Goal: Information Seeking & Learning: Check status

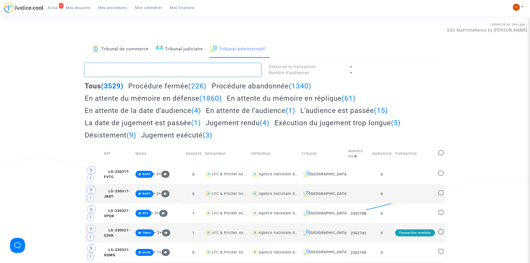
click at [121, 69] on textarea at bounding box center [173, 70] width 177 height 14
paste textarea "CFR-250807-BJME"
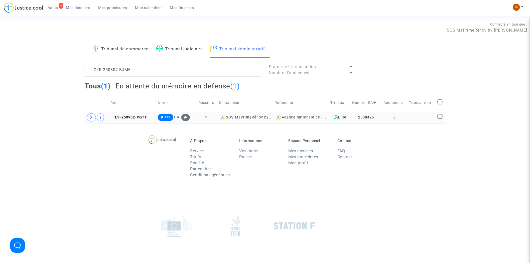
click at [404, 119] on td "0" at bounding box center [394, 118] width 25 height 12
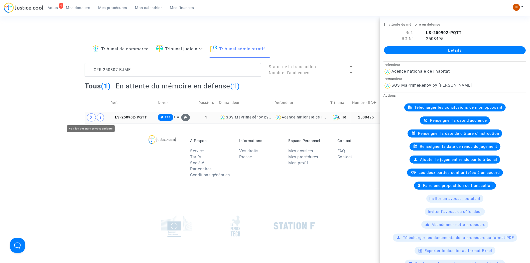
click at [89, 118] on span at bounding box center [91, 117] width 9 height 8
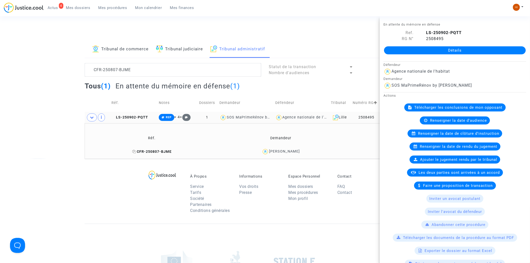
click at [143, 153] on span "CFR-250807-BJME" at bounding box center [151, 151] width 39 height 4
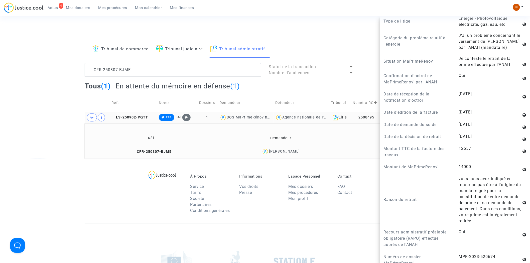
scroll to position [556, 0]
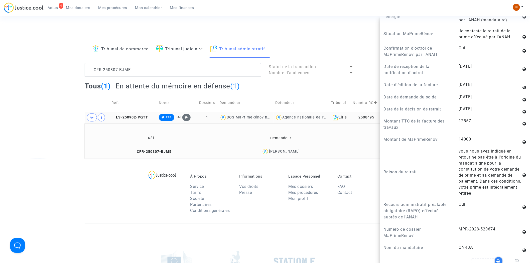
click at [121, 203] on div "À Propos Service Tarifs Société Partenaires Conditions générales Informations V…" at bounding box center [265, 191] width 361 height 65
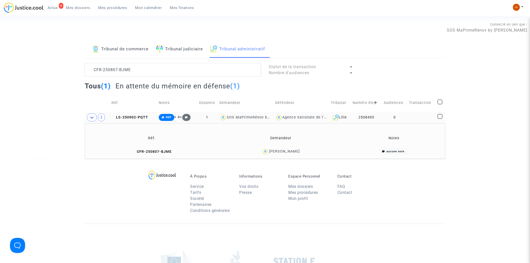
click at [120, 115] on copy "LS-250902-PQTT" at bounding box center [129, 117] width 37 height 4
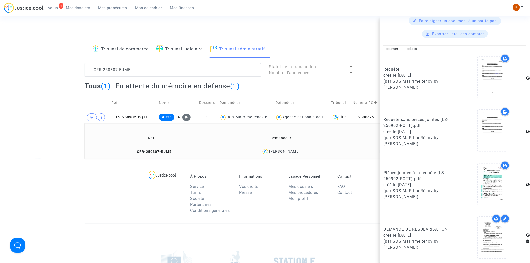
scroll to position [257, 0]
click at [148, 156] on td "CFR-250807-BJME" at bounding box center [151, 151] width 131 height 11
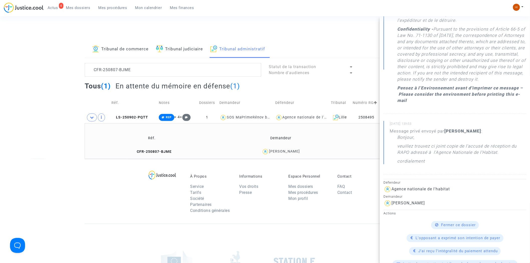
scroll to position [195, 0]
drag, startPoint x: 96, startPoint y: 183, endPoint x: 246, endPoint y: 158, distance: 152.3
click at [95, 183] on div "À Propos Service Tarifs Société Partenaires Conditions générales Informations V…" at bounding box center [265, 191] width 361 height 65
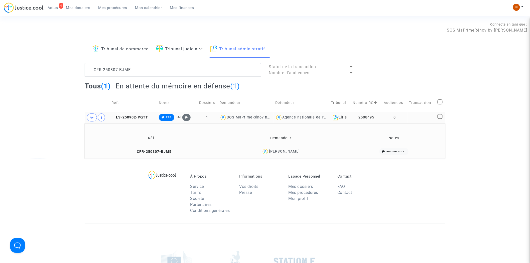
click at [382, 121] on td "2508495" at bounding box center [366, 118] width 31 height 12
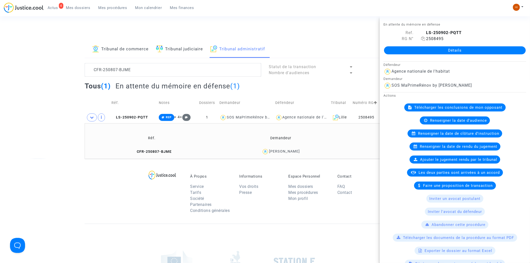
click at [422, 39] on icon at bounding box center [423, 39] width 4 height 4
drag, startPoint x: 143, startPoint y: 65, endPoint x: -22, endPoint y: 50, distance: 164.9
click at [0, 50] on html "4 Actus Mes dossiers Mes procédures Mon calendrier Mes finances Mon profil Chan…" at bounding box center [265, 172] width 530 height 344
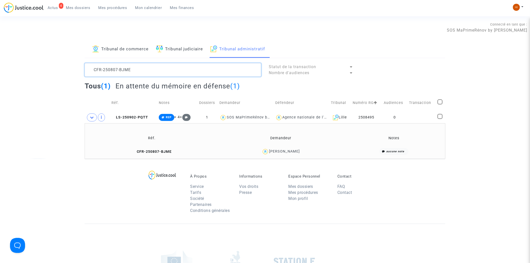
paste textarea "UFBR"
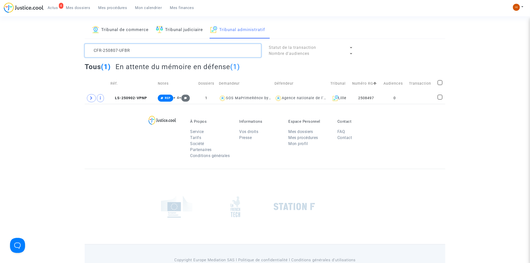
scroll to position [19, 0]
type textarea "CFR-250807-UFBR"
click at [374, 97] on td "2508497" at bounding box center [366, 99] width 31 height 12
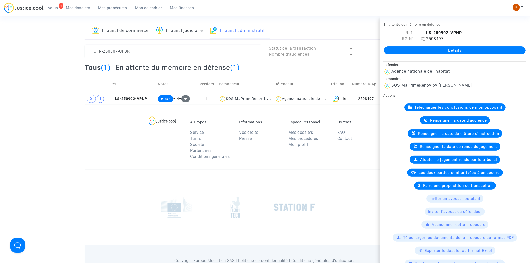
click at [424, 38] on icon at bounding box center [423, 39] width 4 height 4
click at [90, 102] on span at bounding box center [91, 99] width 9 height 8
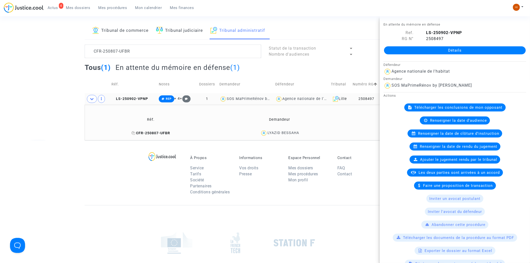
click at [156, 134] on span "CFR-250807-UFBR" at bounding box center [150, 133] width 39 height 4
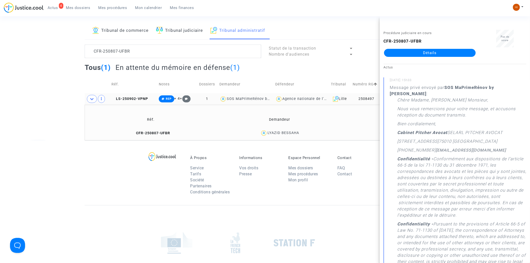
drag, startPoint x: 359, startPoint y: 65, endPoint x: 364, endPoint y: 69, distance: 6.1
click at [359, 65] on div "Tous (1) En attente du mémoire en défense (1)" at bounding box center [265, 69] width 361 height 12
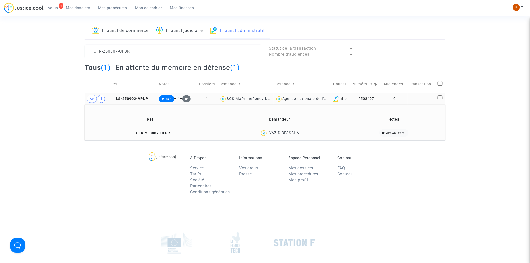
click at [396, 98] on td "0" at bounding box center [394, 99] width 25 height 12
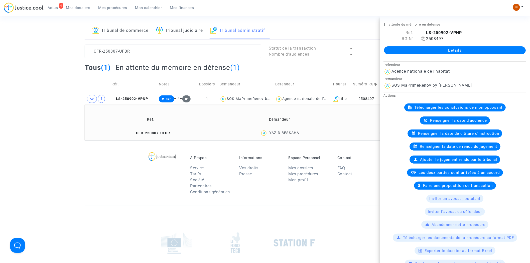
click at [422, 38] on icon at bounding box center [423, 39] width 4 height 4
click at [111, 51] on textarea at bounding box center [173, 52] width 177 height 14
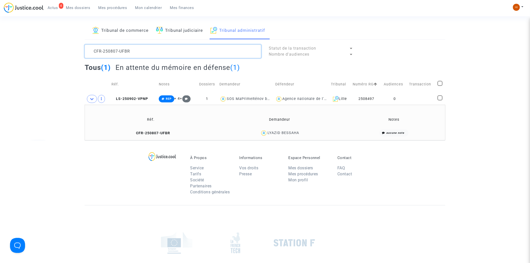
click at [111, 51] on textarea at bounding box center [173, 52] width 177 height 14
type textarea "V"
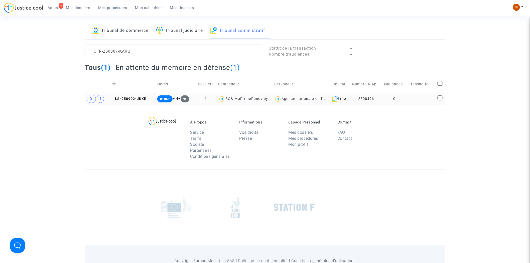
click at [401, 98] on td "0" at bounding box center [395, 99] width 26 height 12
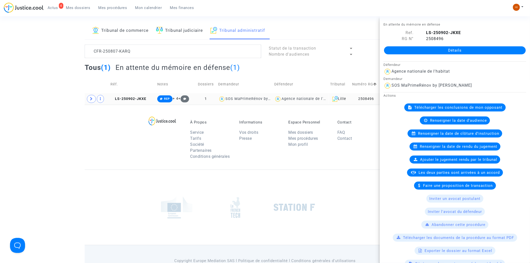
click at [94, 94] on td at bounding box center [97, 99] width 24 height 12
click at [91, 99] on icon at bounding box center [91, 99] width 3 height 4
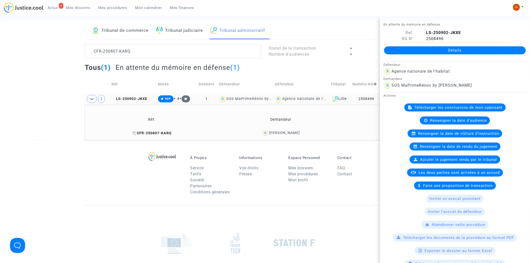
click at [149, 132] on span "CFR-250807-KARQ" at bounding box center [151, 133] width 39 height 4
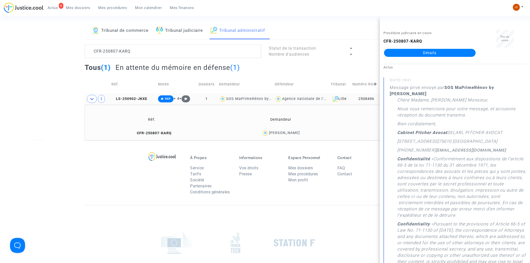
drag, startPoint x: 284, startPoint y: 73, endPoint x: 384, endPoint y: 81, distance: 99.9
click at [284, 73] on div "Tous (1) En attente du mémoire en défense (1)" at bounding box center [265, 69] width 361 height 12
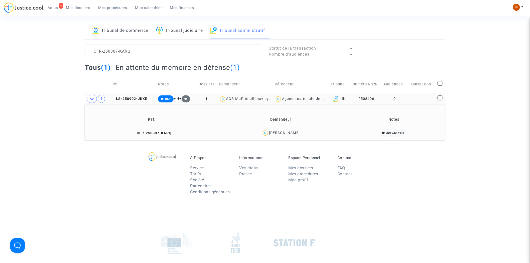
drag, startPoint x: 419, startPoint y: 100, endPoint x: 434, endPoint y: 83, distance: 23.2
click at [420, 100] on td at bounding box center [421, 99] width 29 height 12
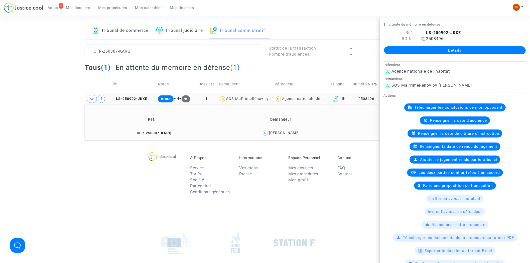
click at [423, 39] on icon at bounding box center [423, 39] width 4 height 4
click at [143, 46] on textarea at bounding box center [173, 52] width 177 height 14
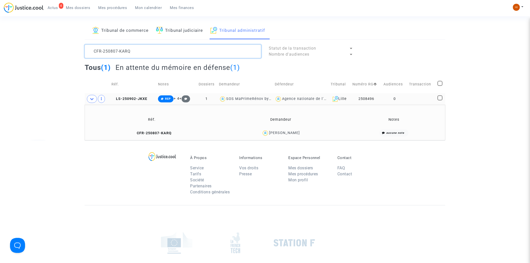
click at [143, 46] on textarea at bounding box center [173, 52] width 177 height 14
click at [143, 47] on textarea at bounding box center [173, 52] width 177 height 14
click at [143, 48] on textarea at bounding box center [173, 52] width 177 height 14
drag, startPoint x: 142, startPoint y: 49, endPoint x: -60, endPoint y: 39, distance: 202.3
click at [0, 39] on html "4 Actus Mes dossiers Mes procédures Mon calendrier Mes finances Mon profil Chan…" at bounding box center [265, 153] width 530 height 344
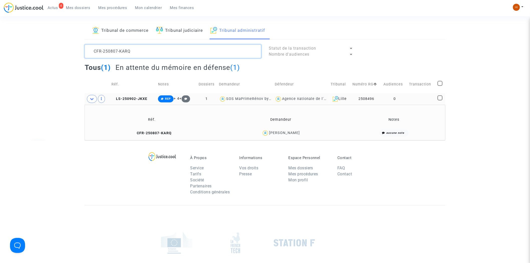
paste textarea "PWUF"
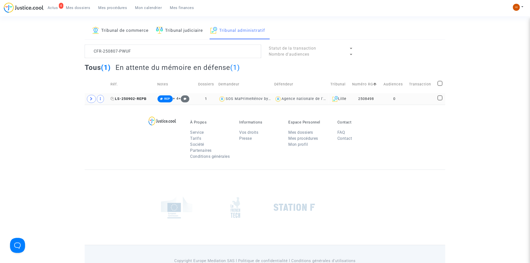
click at [136, 98] on span "LS-250902-REPB" at bounding box center [128, 99] width 36 height 4
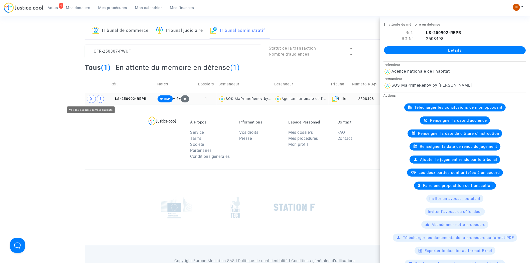
click at [93, 101] on span at bounding box center [91, 99] width 9 height 8
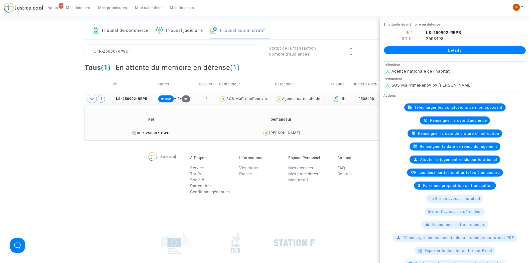
click at [142, 134] on span "CFR-250807-PWUF" at bounding box center [152, 133] width 40 height 4
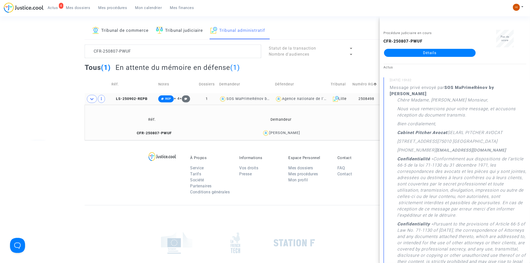
click at [146, 166] on div "À Propos Service Tarifs Société Partenaires Conditions générales Informations V…" at bounding box center [265, 172] width 361 height 65
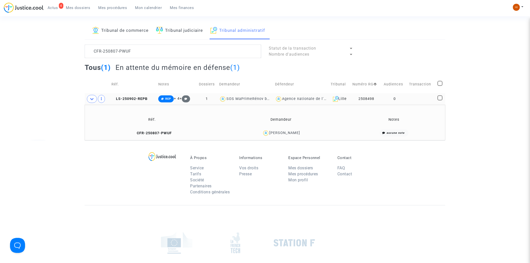
drag, startPoint x: 415, startPoint y: 101, endPoint x: 429, endPoint y: 92, distance: 17.3
click at [415, 100] on td at bounding box center [421, 99] width 29 height 12
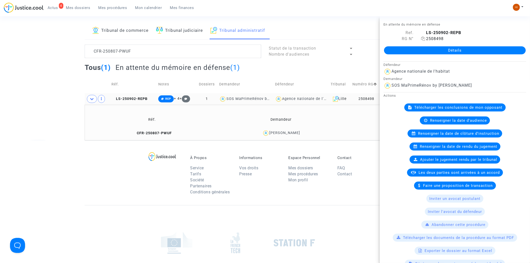
click at [422, 38] on icon at bounding box center [423, 39] width 4 height 4
click at [120, 46] on textarea at bounding box center [173, 52] width 177 height 14
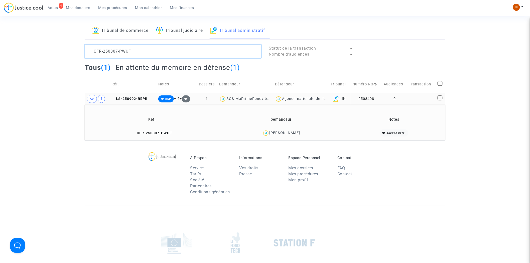
click at [120, 46] on textarea at bounding box center [173, 52] width 177 height 14
paste textarea "LS-250902-F7MN"
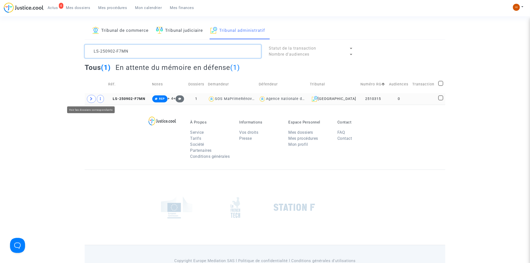
type textarea "LS-250902-F7MN"
click at [94, 100] on span at bounding box center [91, 99] width 9 height 8
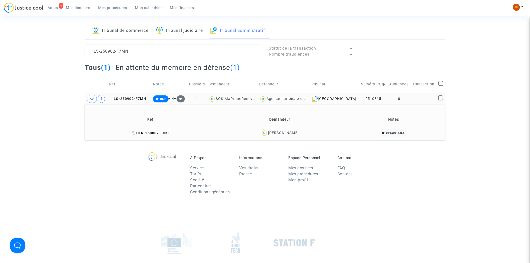
drag, startPoint x: 140, startPoint y: 132, endPoint x: 152, endPoint y: 131, distance: 11.8
click at [141, 132] on span "CFR-250807-ECKT" at bounding box center [151, 133] width 39 height 4
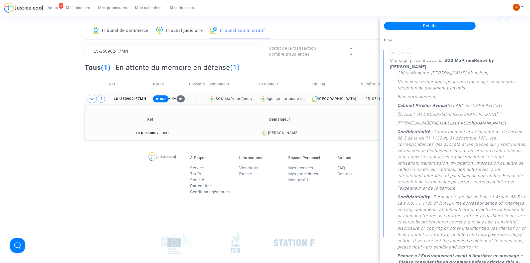
scroll to position [28, 0]
click at [143, 97] on span "LS-250902-F7MN" at bounding box center [127, 99] width 37 height 4
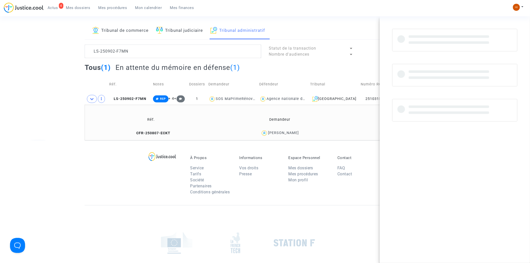
scroll to position [0, 0]
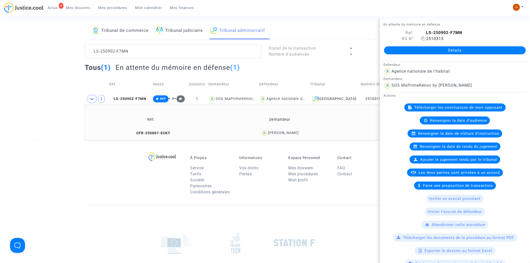
click at [423, 37] on icon at bounding box center [423, 39] width 4 height 4
drag, startPoint x: 351, startPoint y: 67, endPoint x: 374, endPoint y: 76, distance: 25.2
click at [351, 67] on div "Tous (1) En attente du mémoire en défense (1)" at bounding box center [265, 69] width 361 height 12
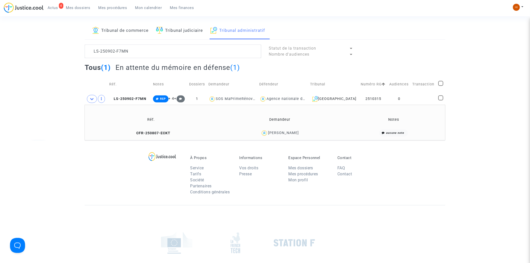
drag, startPoint x: 405, startPoint y: 99, endPoint x: 418, endPoint y: 73, distance: 29.6
click at [406, 99] on td "0" at bounding box center [398, 99] width 23 height 12
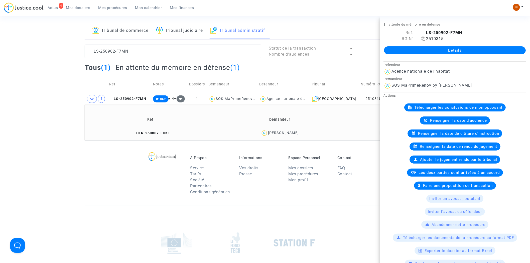
click at [422, 38] on icon at bounding box center [423, 39] width 4 height 4
click at [308, 78] on td "Défendeur" at bounding box center [283, 84] width 51 height 18
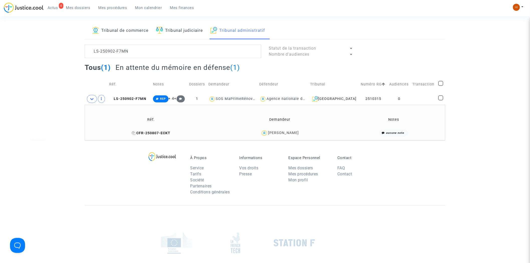
click at [157, 134] on span "CFR-250807-ECKT" at bounding box center [151, 133] width 39 height 4
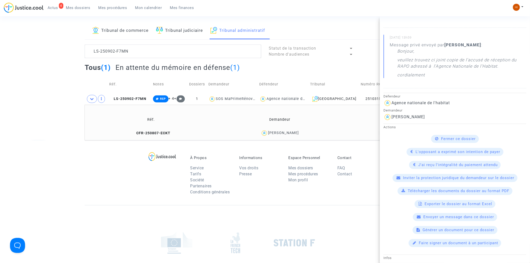
scroll to position [278, 0]
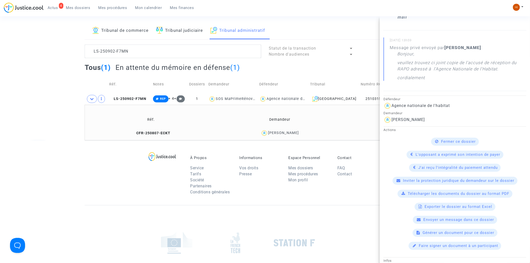
drag, startPoint x: 84, startPoint y: 161, endPoint x: 103, endPoint y: 157, distance: 19.2
click at [89, 160] on footerbar "À Propos Service Tarifs Société Partenaires Conditions générales Informations V…" at bounding box center [265, 233] width 530 height 186
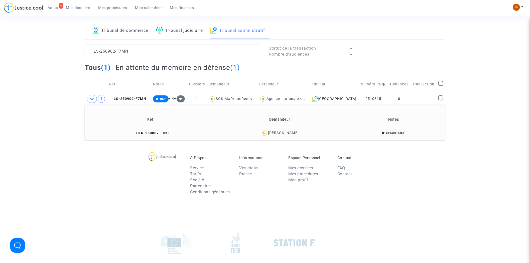
scroll to position [0, 0]
click at [404, 101] on td "0" at bounding box center [398, 99] width 23 height 12
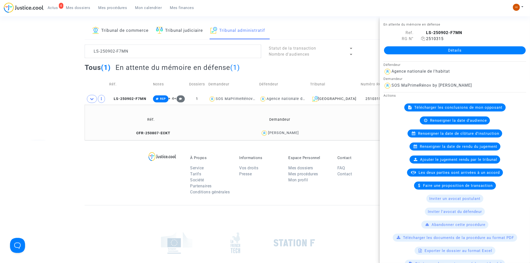
click at [422, 38] on icon at bounding box center [423, 39] width 4 height 4
click at [153, 131] on span "CFR-250807-ECKT" at bounding box center [151, 133] width 39 height 4
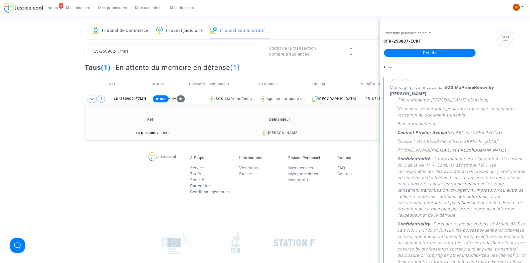
click at [461, 52] on link "Détails" at bounding box center [430, 53] width 92 height 8
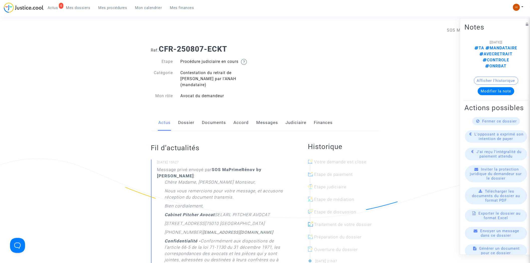
click at [255, 121] on div "Actus Dossier Documents Accord Messages Judiciaire Finances" at bounding box center [265, 122] width 228 height 17
click at [274, 118] on link "Messages" at bounding box center [267, 122] width 22 height 17
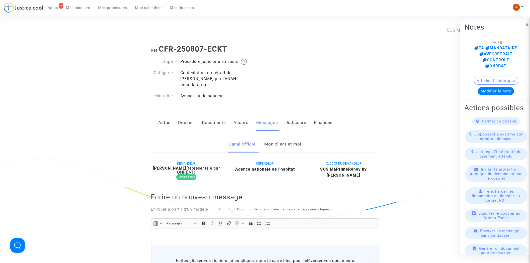
click at [281, 136] on link "Mon client et moi" at bounding box center [282, 144] width 37 height 17
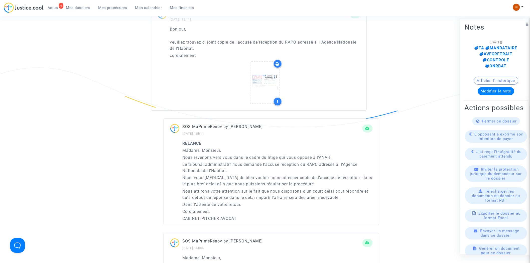
scroll to position [640, 0]
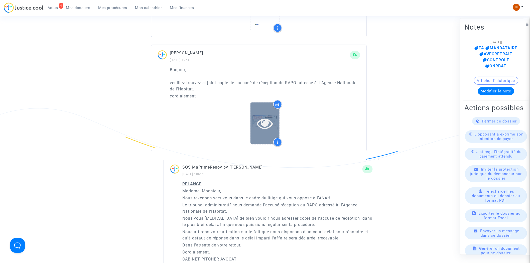
click at [269, 115] on icon at bounding box center [265, 123] width 16 height 16
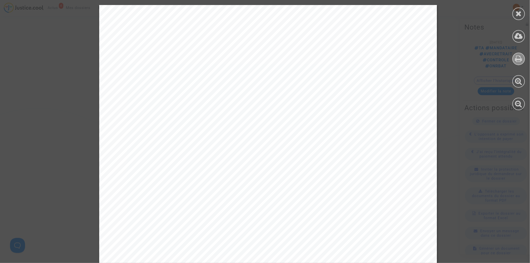
click at [521, 60] on icon at bounding box center [518, 59] width 7 height 8
click at [523, 58] on div at bounding box center [518, 59] width 13 height 13
click at [521, 61] on div at bounding box center [518, 59] width 13 height 13
click at [521, 14] on icon at bounding box center [518, 14] width 6 height 8
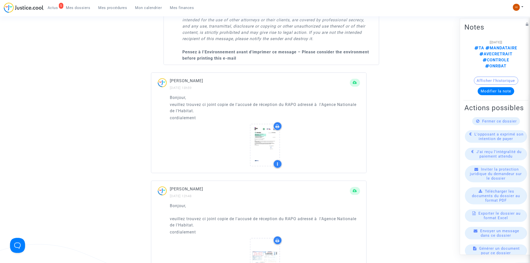
scroll to position [445, 0]
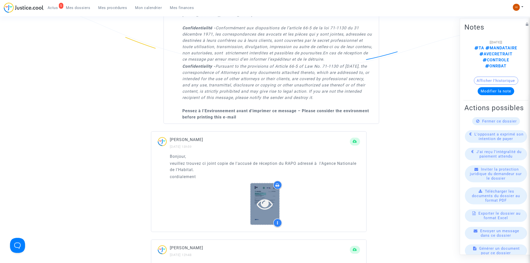
click at [272, 200] on icon at bounding box center [265, 204] width 16 height 16
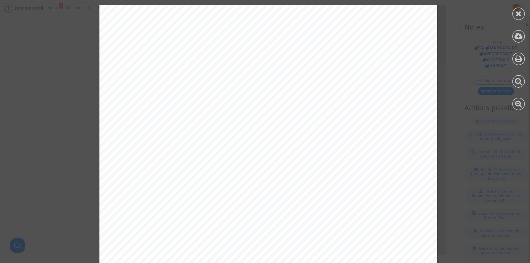
scroll to position [83, 0]
click at [515, 18] on div at bounding box center [518, 14] width 13 height 13
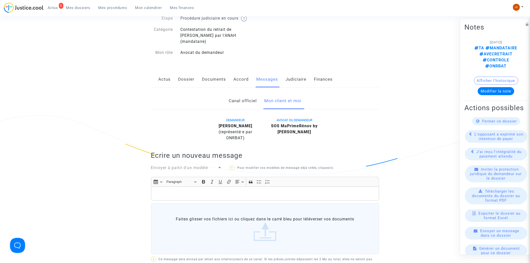
scroll to position [0, 0]
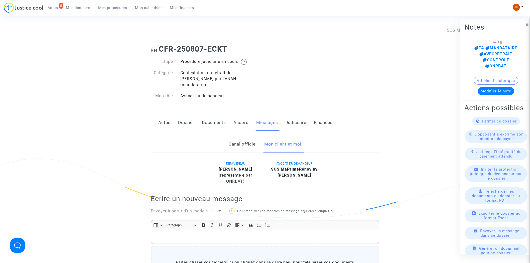
drag, startPoint x: 99, startPoint y: 6, endPoint x: 143, endPoint y: 21, distance: 47.2
click at [99, 6] on span "Mes procédures" at bounding box center [112, 8] width 29 height 5
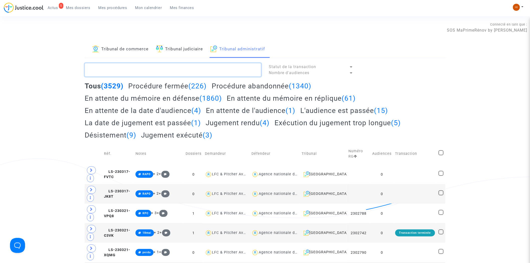
click at [140, 68] on textarea at bounding box center [173, 70] width 177 height 14
paste textarea "LS-250902-3J2D"
type textarea "LS-250902-3J2D"
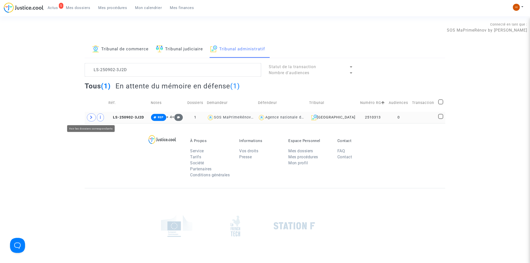
click at [90, 117] on icon at bounding box center [91, 117] width 3 height 4
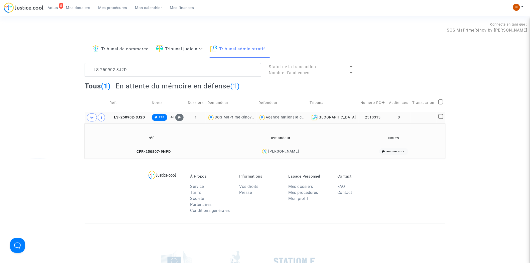
click at [153, 149] on td "CFR-250807-9NPD" at bounding box center [151, 151] width 130 height 11
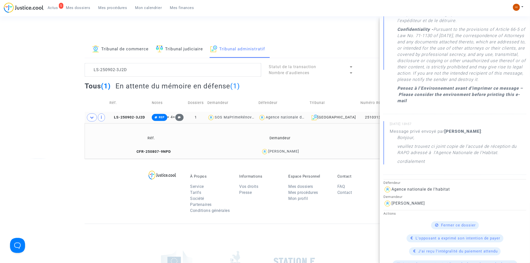
scroll to position [306, 0]
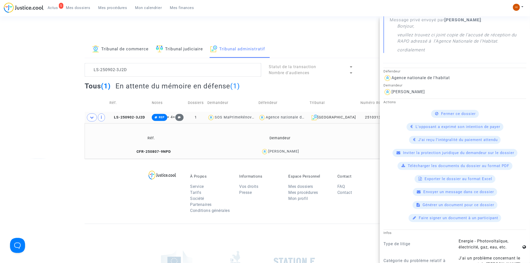
click at [109, 204] on div "À Propos Service Tarifs Société Partenaires Conditions générales Informations V…" at bounding box center [265, 191] width 361 height 65
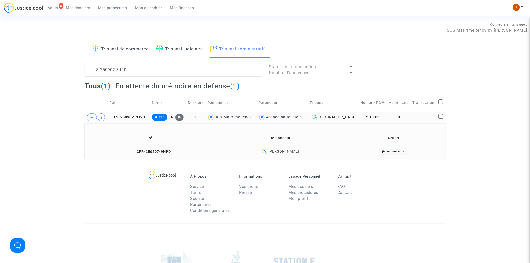
click at [409, 118] on td "0" at bounding box center [398, 118] width 23 height 12
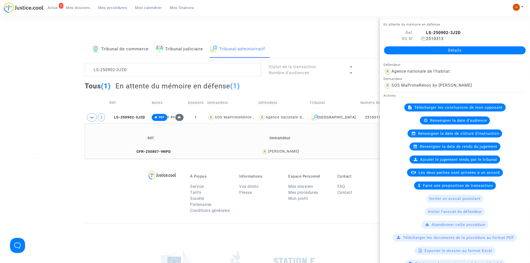
click at [424, 39] on icon at bounding box center [423, 39] width 4 height 4
drag, startPoint x: 151, startPoint y: 150, endPoint x: 156, endPoint y: 150, distance: 4.5
click at [151, 150] on span "CFR-250807-9NPD" at bounding box center [151, 151] width 39 height 4
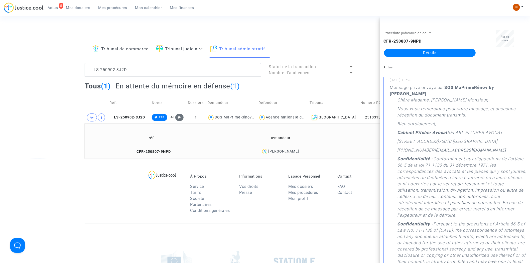
click at [445, 52] on link "Détails" at bounding box center [430, 53] width 92 height 8
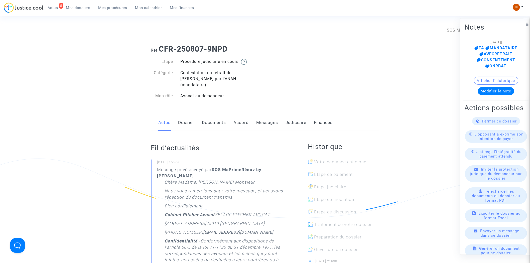
click at [264, 116] on link "Messages" at bounding box center [267, 122] width 22 height 17
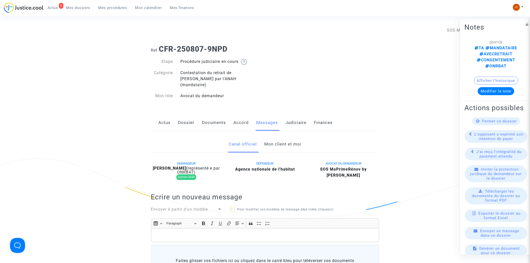
click at [279, 139] on link "Mon client et moi" at bounding box center [282, 144] width 37 height 17
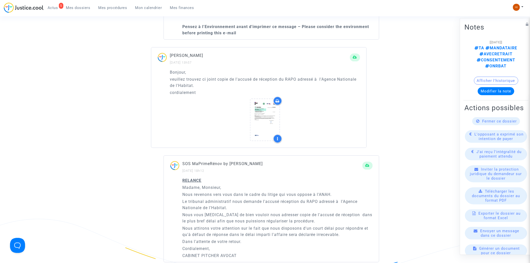
scroll to position [529, 0]
click at [263, 112] on icon at bounding box center [265, 120] width 16 height 16
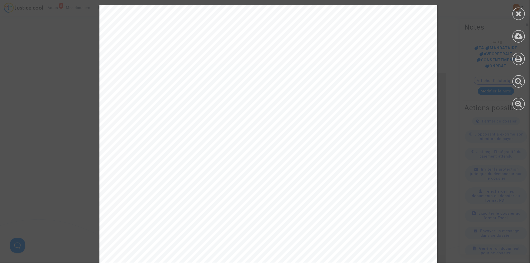
scroll to position [0, 0]
click at [519, 58] on icon at bounding box center [518, 59] width 7 height 8
click at [517, 12] on icon at bounding box center [518, 14] width 6 height 8
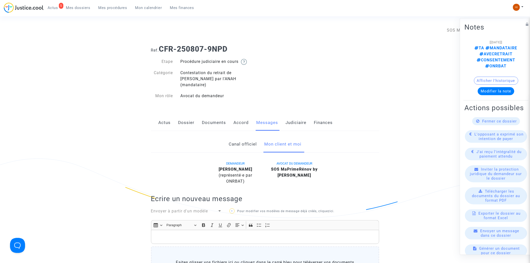
click at [299, 115] on link "Judiciaire" at bounding box center [296, 122] width 21 height 17
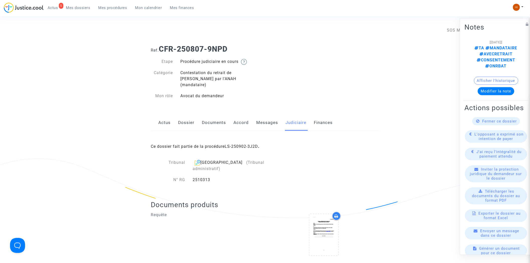
drag, startPoint x: 223, startPoint y: 170, endPoint x: 192, endPoint y: 168, distance: 31.4
click at [192, 177] on div "2510313" at bounding box center [239, 180] width 101 height 6
drag, startPoint x: 114, startPoint y: 7, endPoint x: 154, endPoint y: 40, distance: 51.7
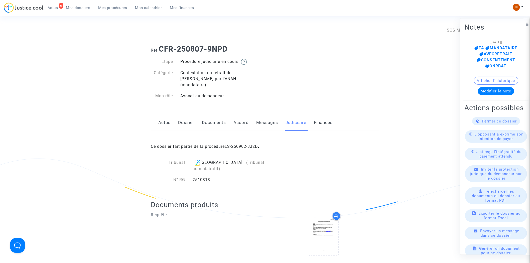
click at [114, 7] on span "Mes procédures" at bounding box center [112, 8] width 29 height 5
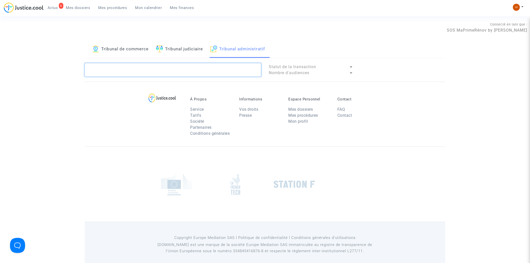
click at [186, 68] on textarea at bounding box center [173, 70] width 177 height 14
paste textarea "LS-250902-NREF"
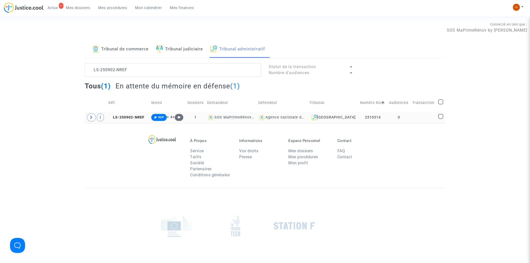
click at [391, 113] on td "0" at bounding box center [398, 118] width 23 height 12
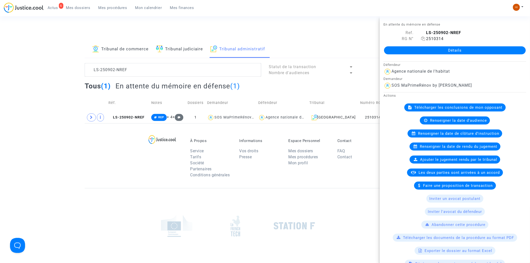
click at [423, 38] on icon at bounding box center [423, 39] width 4 height 4
click at [90, 118] on icon at bounding box center [91, 117] width 3 height 4
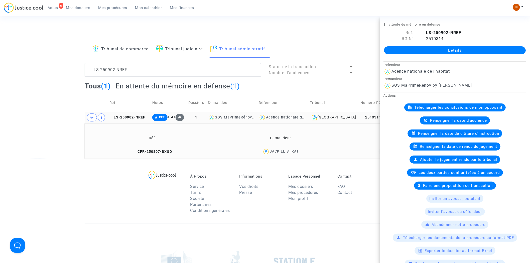
click at [174, 151] on td "CFR-250807-BXGD" at bounding box center [152, 151] width 132 height 11
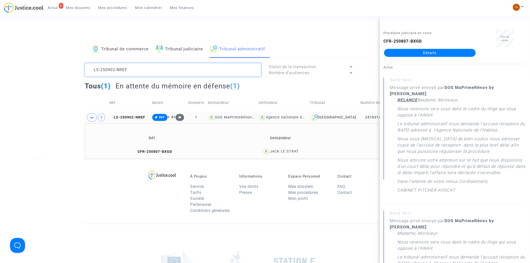
click at [214, 70] on textarea at bounding box center [173, 70] width 177 height 14
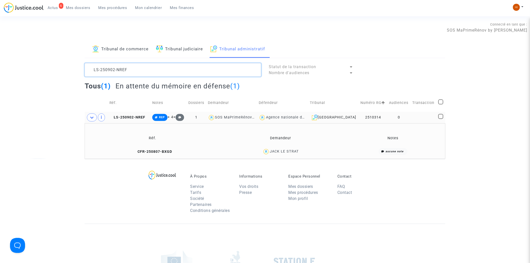
click at [214, 70] on textarea at bounding box center [173, 70] width 177 height 14
paste textarea "KF86"
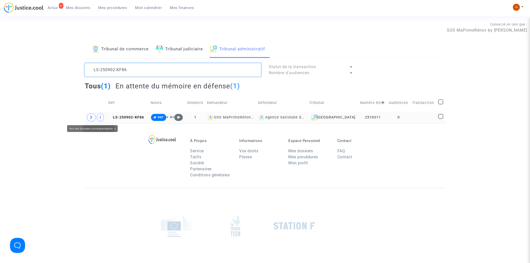
type textarea "LS-250902-KF86"
click at [93, 119] on span at bounding box center [91, 117] width 9 height 8
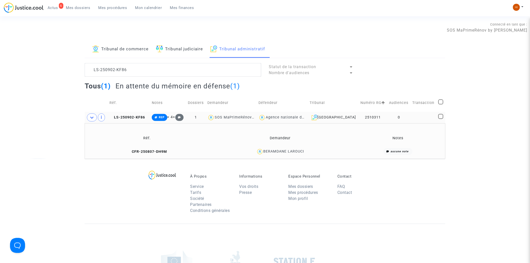
click at [147, 156] on td "CFR-250807-DH9M" at bounding box center [146, 151] width 121 height 11
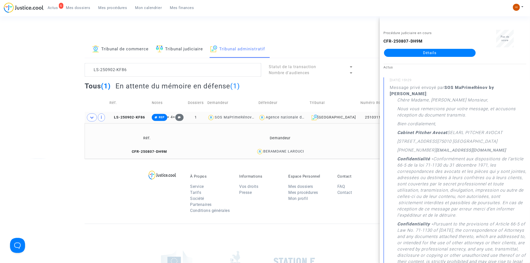
click at [342, 53] on div "Tribunal de commerce Tribunal judiciaire Tribunal administratif" at bounding box center [265, 49] width 361 height 17
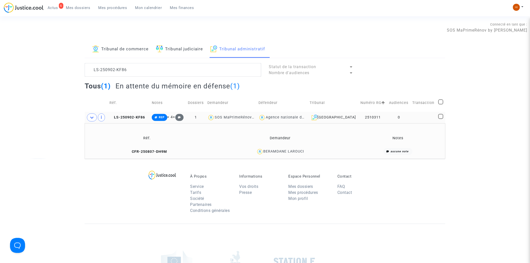
click at [400, 117] on td "0" at bounding box center [398, 118] width 23 height 12
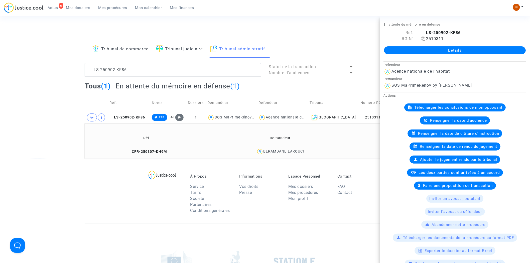
click at [424, 38] on span "2510311" at bounding box center [432, 38] width 23 height 5
click at [422, 39] on icon at bounding box center [423, 39] width 4 height 4
drag, startPoint x: 148, startPoint y: 153, endPoint x: 323, endPoint y: 112, distance: 179.6
click at [148, 153] on span "CFR-250807-DH9M" at bounding box center [147, 151] width 40 height 4
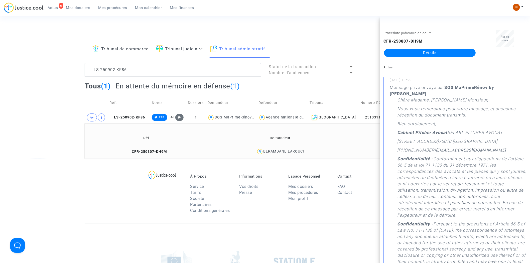
click at [436, 50] on link "Détails" at bounding box center [430, 53] width 92 height 8
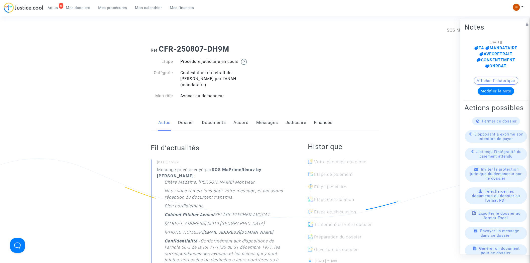
click at [272, 117] on link "Messages" at bounding box center [267, 122] width 22 height 17
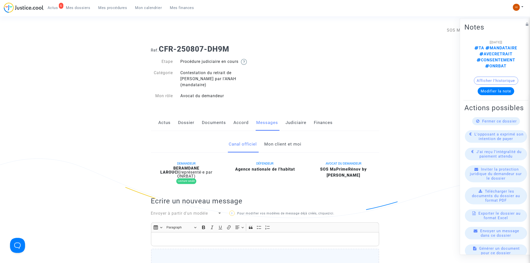
click at [275, 136] on link "Mon client et moi" at bounding box center [282, 144] width 37 height 17
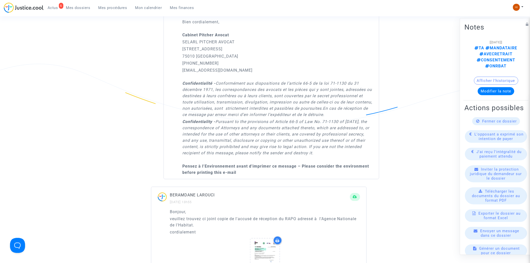
scroll to position [556, 0]
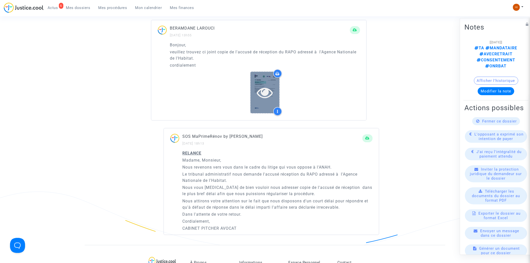
click at [266, 84] on icon at bounding box center [265, 92] width 16 height 16
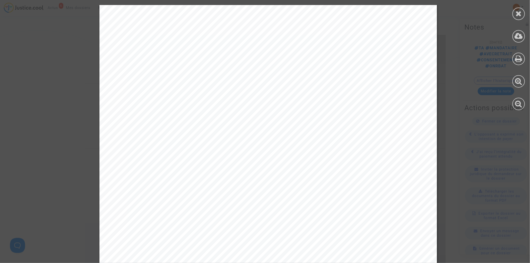
scroll to position [4, 0]
click at [517, 13] on icon at bounding box center [518, 14] width 6 height 8
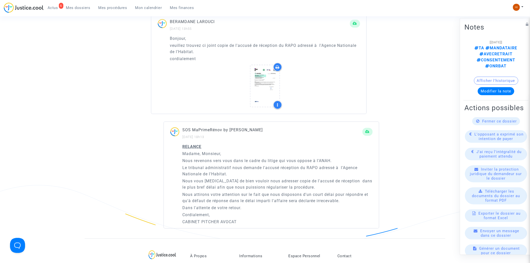
scroll to position [556, 0]
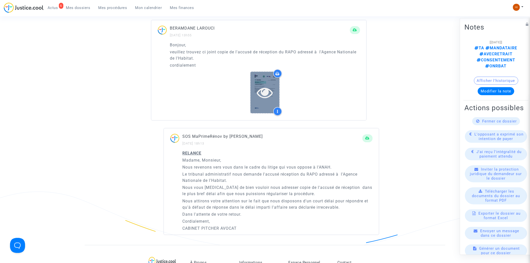
click at [266, 88] on icon at bounding box center [265, 92] width 16 height 16
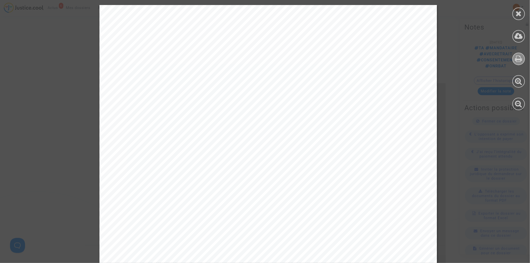
click at [516, 59] on icon at bounding box center [518, 59] width 7 height 8
click at [519, 12] on icon at bounding box center [518, 14] width 6 height 8
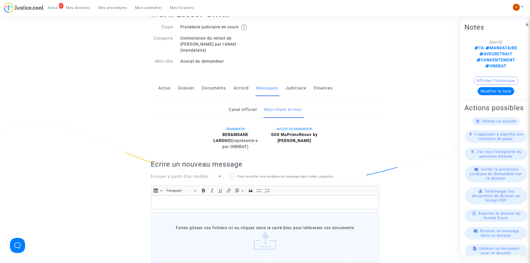
scroll to position [0, 0]
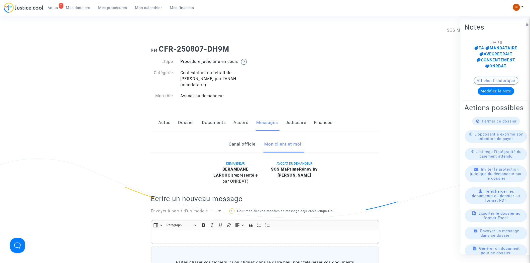
click at [103, 8] on span "Mes procédures" at bounding box center [112, 8] width 29 height 5
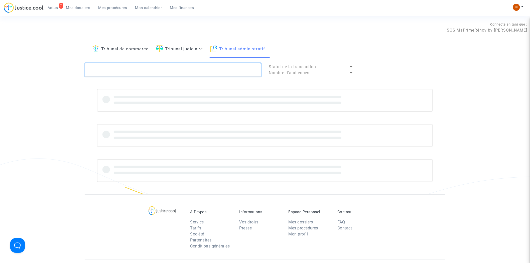
click at [179, 71] on textarea at bounding box center [173, 70] width 177 height 14
paste textarea "LS-250902-NREF"
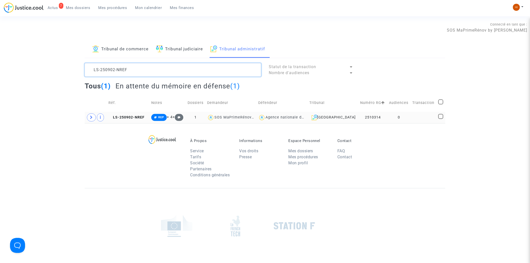
type textarea "LS-250902-NREF"
click at [91, 118] on icon at bounding box center [91, 117] width 3 height 4
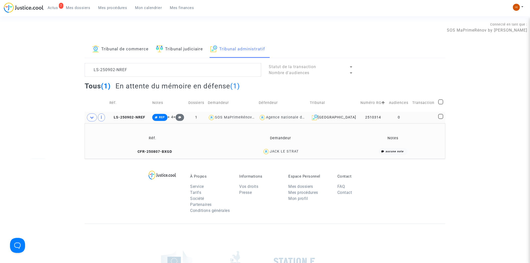
click at [163, 149] on copy "CFR-250807-BXGD" at bounding box center [152, 151] width 39 height 4
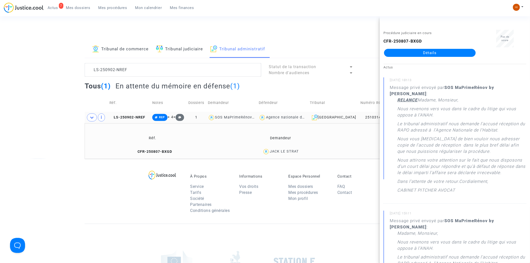
click at [419, 59] on div "Procédure judiciaire en cours CFR-250807-BXGD Détails" at bounding box center [430, 46] width 100 height 32
click at [421, 53] on link "Détails" at bounding box center [430, 53] width 92 height 8
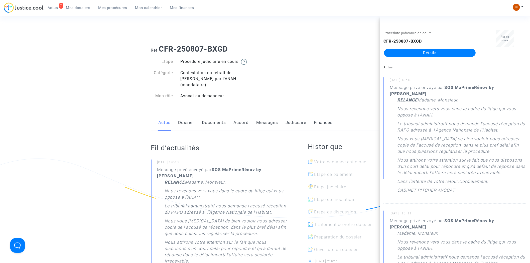
click at [263, 116] on link "Messages" at bounding box center [267, 122] width 22 height 17
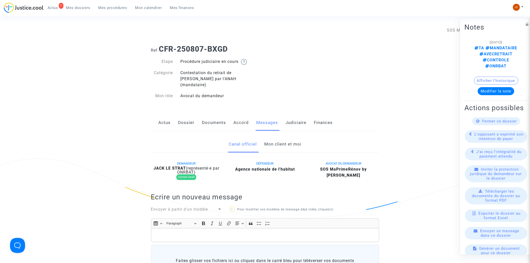
click at [280, 139] on link "Mon client et moi" at bounding box center [282, 144] width 37 height 17
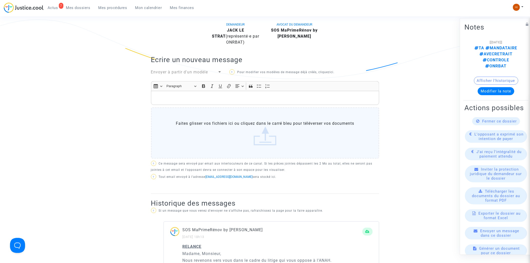
scroll to position [278, 0]
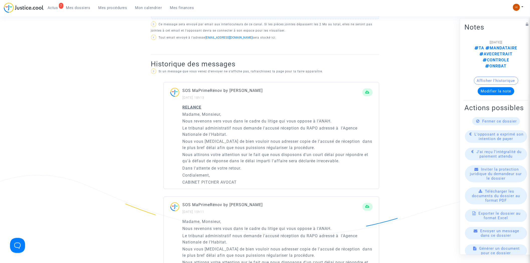
drag, startPoint x: 179, startPoint y: 96, endPoint x: 252, endPoint y: 159, distance: 96.2
click at [252, 159] on div "SOS MaPrimeRénov by Pitcher Avocat 06/10/2025 - 18h13 RELANCE Madame, Monsieur,…" at bounding box center [271, 135] width 216 height 107
click at [212, 128] on p "Le tribunal administratif nous demande l'accusé réception du RAPO adressé à l'A…" at bounding box center [278, 131] width 190 height 13
click at [182, 104] on div "RELANCE Madame, Monsieur, Nous revenons vers vous dans le cadre du litige qui v…" at bounding box center [271, 146] width 215 height 85
drag, startPoint x: 182, startPoint y: 98, endPoint x: 246, endPoint y: 175, distance: 100.2
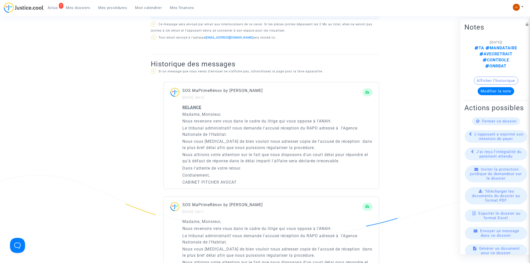
click at [248, 174] on div "RELANCE Madame, Monsieur, Nous revenons vers vous dans le cadre du litige qui v…" at bounding box center [271, 146] width 215 height 85
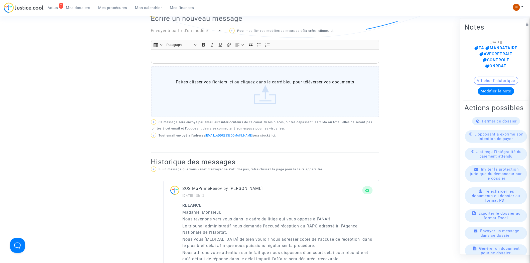
scroll to position [83, 0]
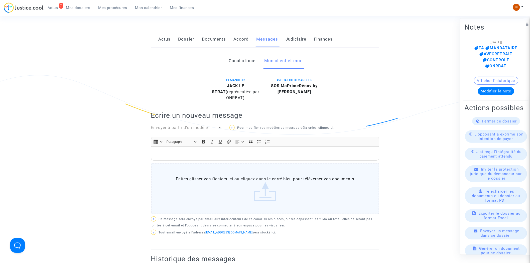
click at [229, 150] on p "Rich Text Editor, main" at bounding box center [264, 153] width 223 height 6
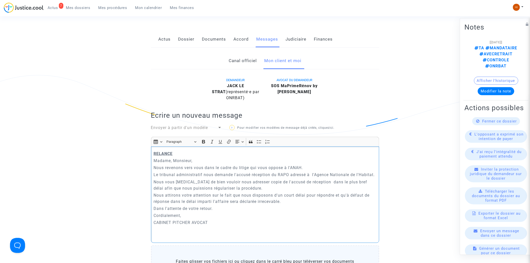
click at [177, 150] on p "RELANCE" at bounding box center [264, 153] width 223 height 6
click at [201, 231] on p "Rich Text Editor, main" at bounding box center [264, 232] width 223 height 13
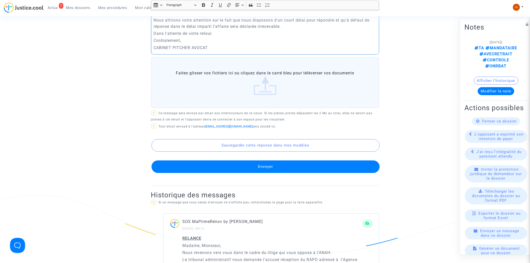
scroll to position [278, 0]
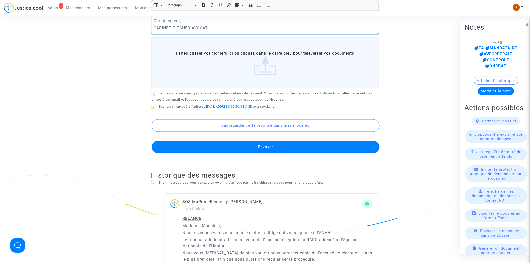
click at [295, 143] on button "Envoyer" at bounding box center [265, 147] width 228 height 13
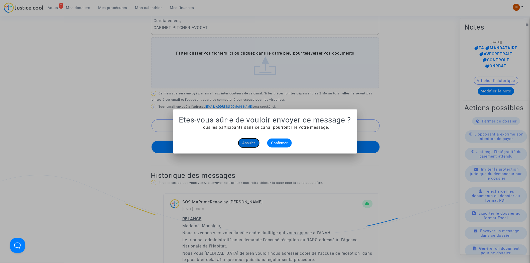
drag, startPoint x: 249, startPoint y: 142, endPoint x: 253, endPoint y: 137, distance: 6.7
click at [249, 142] on span "Annuler" at bounding box center [248, 143] width 13 height 5
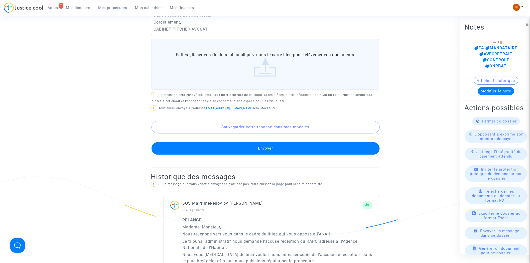
scroll to position [334, 0]
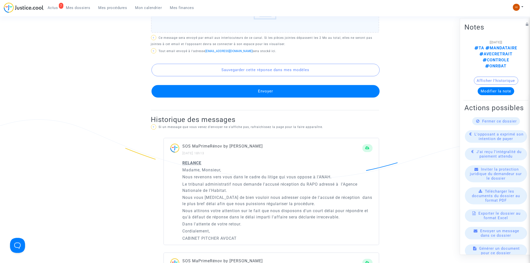
click at [286, 85] on button "Envoyer" at bounding box center [265, 91] width 228 height 13
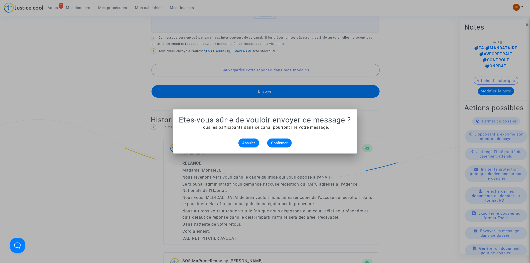
scroll to position [0, 0]
click at [281, 142] on span "Confirmer" at bounding box center [279, 143] width 17 height 5
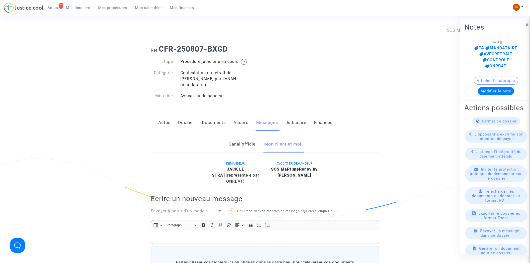
drag, startPoint x: 160, startPoint y: 50, endPoint x: 231, endPoint y: 49, distance: 71.4
click at [231, 49] on h1 "Ref. CFR-250807-BXGD" at bounding box center [265, 49] width 228 height 9
copy b "CFR-250807-BXGD"
click at [118, 5] on link "Mes procédures" at bounding box center [112, 8] width 37 height 8
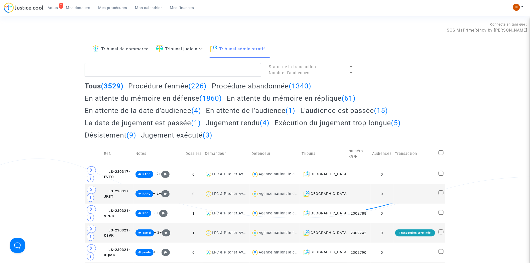
click at [161, 70] on textarea at bounding box center [173, 70] width 177 height 14
paste textarea "LS-250214-PQMQ"
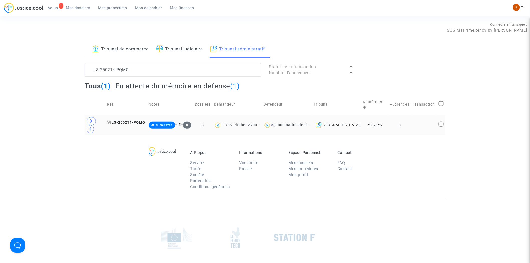
click at [140, 120] on span "LS-250214-PQMQ" at bounding box center [126, 122] width 38 height 4
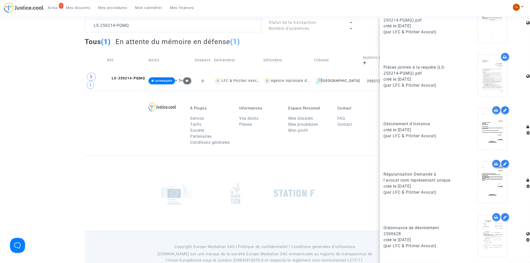
scroll to position [46, 0]
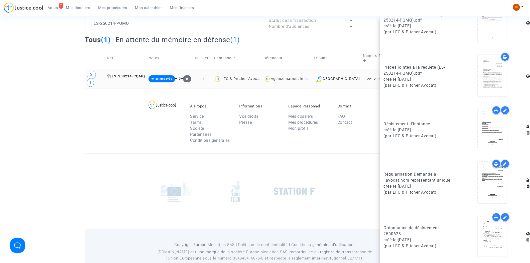
click at [133, 74] on span "LS-250214-PQMQ" at bounding box center [126, 76] width 38 height 4
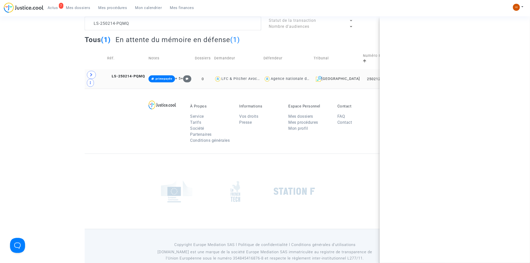
scroll to position [0, 0]
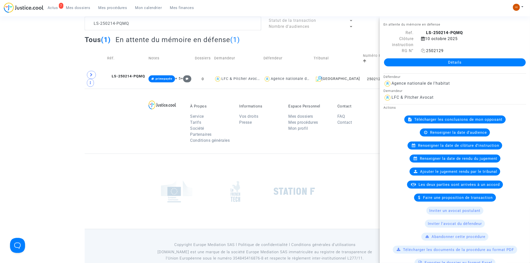
click at [422, 50] on icon at bounding box center [423, 51] width 4 height 4
drag, startPoint x: 145, startPoint y: 25, endPoint x: -30, endPoint y: 3, distance: 177.0
click at [0, 3] on html "7 Actus Mes dossiers Mes procédures Mon calendrier Mes finances Mon profil Chan…" at bounding box center [265, 114] width 530 height 321
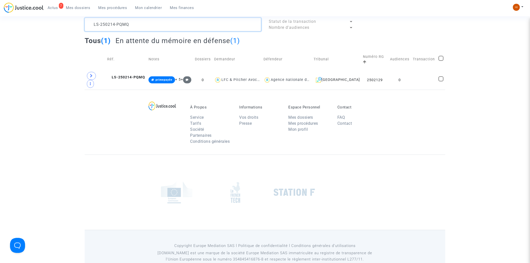
paste textarea "NNKH"
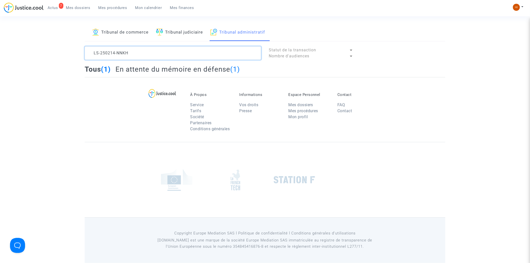
scroll to position [45, 0]
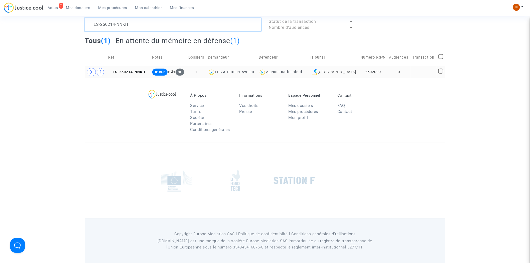
type textarea "LS-250214-NNKH"
click at [378, 73] on td "2502009" at bounding box center [373, 72] width 29 height 12
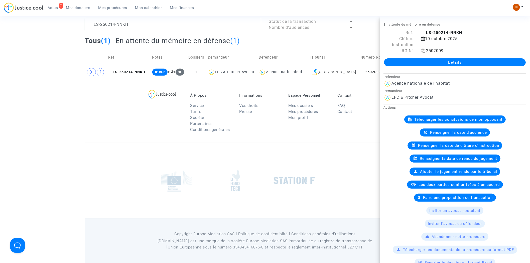
click at [422, 49] on icon at bounding box center [423, 51] width 4 height 4
drag, startPoint x: 59, startPoint y: 42, endPoint x: 65, endPoint y: 41, distance: 5.8
click at [59, 42] on div "Tribunal de commerce Tribunal judiciaire Tribunal administratif LS-250214-NNKH …" at bounding box center [265, 36] width 530 height 82
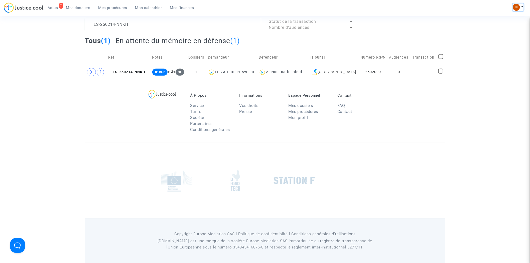
click at [515, 7] on img at bounding box center [516, 7] width 7 height 7
click at [466, 125] on footerbar "À Propos Service Tarifs Société Partenaires Conditions générales Informations V…" at bounding box center [265, 171] width 530 height 186
click at [517, 5] on img at bounding box center [516, 7] width 7 height 7
click at [513, 24] on link "Changer de compte" at bounding box center [498, 26] width 51 height 8
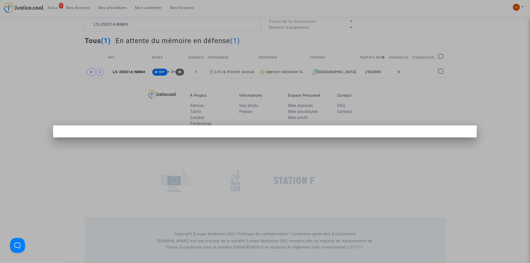
scroll to position [0, 0]
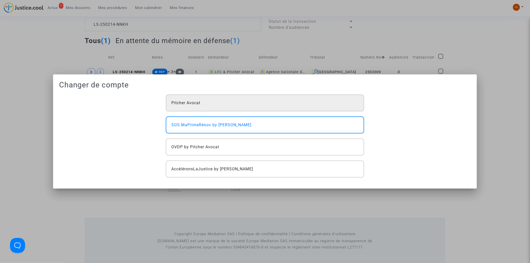
click at [187, 107] on div "Pitcher Avocat" at bounding box center [265, 102] width 198 height 17
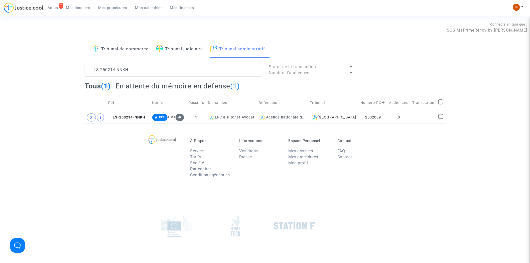
scroll to position [45, 0]
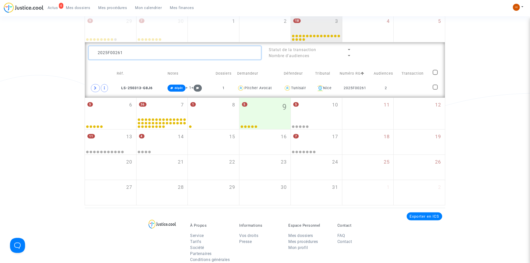
drag, startPoint x: 143, startPoint y: 51, endPoint x: -21, endPoint y: 39, distance: 164.7
click at [0, 39] on html "4 Actus Mes dossiers Mes procédures Mon calendrier Mes finances Mon profil Chan…" at bounding box center [265, 155] width 530 height 477
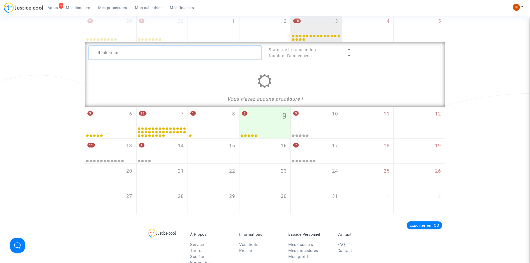
scroll to position [83, 0]
click at [501, 81] on div "Date de clôture d'instruction Date de conciliation Date d'audience Date de juge…" at bounding box center [265, 86] width 530 height 257
click at [313, 18] on div "18 3" at bounding box center [316, 25] width 51 height 20
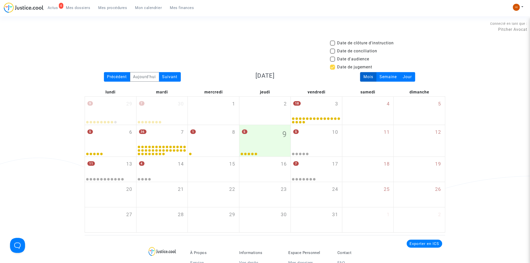
scroll to position [0, 0]
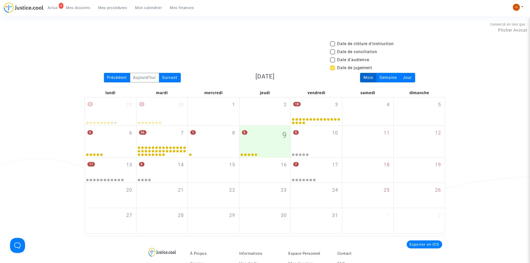
click at [348, 67] on span "Date de jugement" at bounding box center [354, 68] width 35 height 6
click at [332, 70] on input "Date de jugement" at bounding box center [332, 70] width 0 height 0
checkbox input "false"
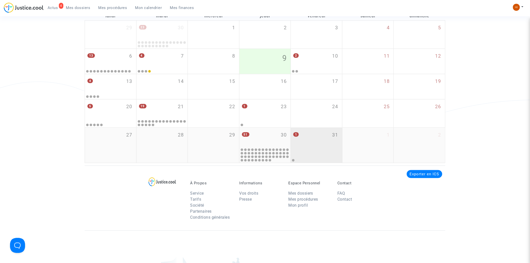
scroll to position [165, 0]
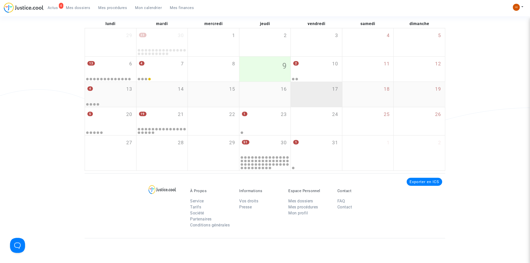
click at [328, 93] on div "17" at bounding box center [316, 94] width 51 height 25
click at [312, 89] on div "17" at bounding box center [316, 94] width 51 height 25
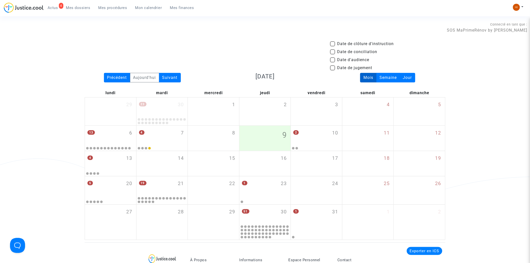
click at [477, 26] on div "Connecté en tant que : SOS MaPrimeRénov by Pitcher Avocat" at bounding box center [263, 27] width 527 height 12
click at [517, 6] on img at bounding box center [516, 7] width 7 height 7
click at [483, 24] on link "Changer de compte" at bounding box center [498, 26] width 51 height 8
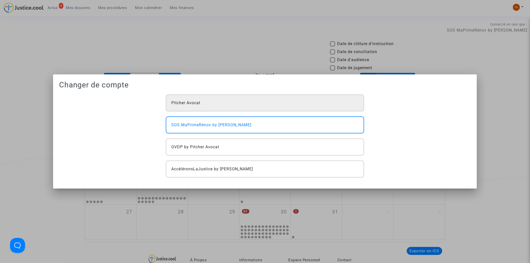
click at [233, 106] on div "Pitcher Avocat" at bounding box center [265, 102] width 198 height 17
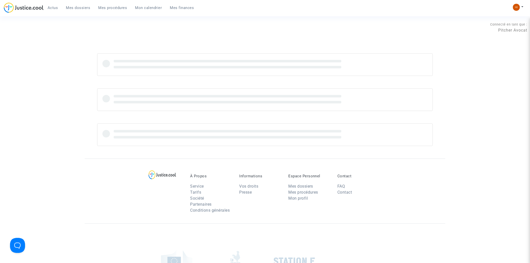
drag, startPoint x: 0, startPoint y: 0, endPoint x: 147, endPoint y: 6, distance: 147.1
click at [147, 6] on span "Mon calendrier" at bounding box center [148, 8] width 27 height 5
